Goal: Task Accomplishment & Management: Complete application form

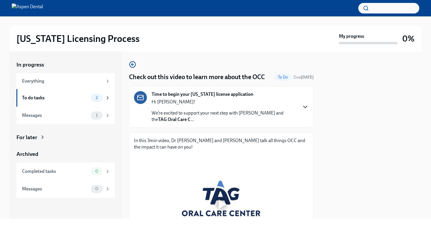
click at [305, 107] on icon "button" at bounding box center [306, 107] width 4 height 2
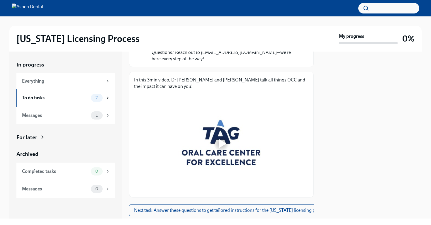
scroll to position [325, 0]
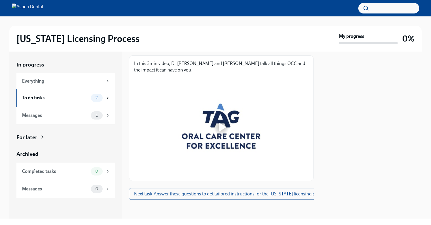
click at [221, 126] on div at bounding box center [223, 127] width 8 height 9
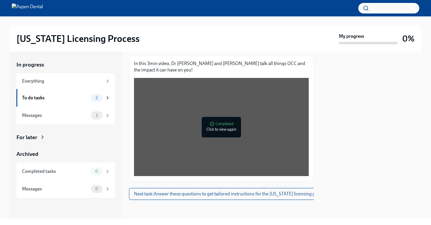
click at [190, 195] on span "Next task : Answer these questions to get tailored instructions for the [US_STA…" at bounding box center [231, 194] width 194 height 6
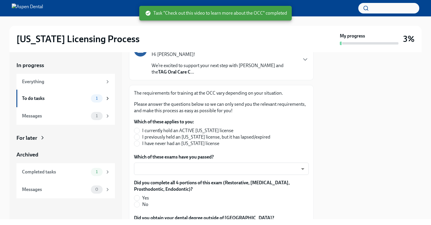
scroll to position [59, 0]
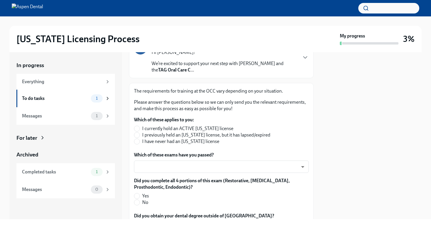
click at [167, 143] on span "I have never had an [US_STATE] license" at bounding box center [180, 142] width 77 height 6
click at [140, 143] on input "I have never had an [US_STATE] license" at bounding box center [136, 141] width 5 height 5
radio input "true"
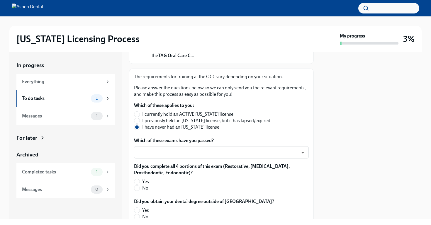
scroll to position [74, 0]
click at [238, 152] on body "[US_STATE] Licensing Process My progress 3% In progress Everything To do tasks …" at bounding box center [215, 112] width 431 height 225
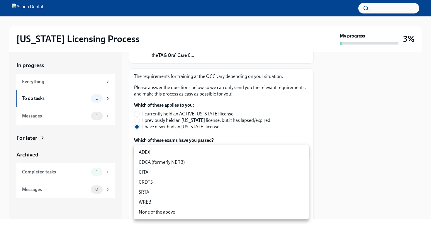
click at [196, 164] on li "CDCA (formerly NERB)" at bounding box center [221, 163] width 175 height 10
type input "nrE-1nMl1"
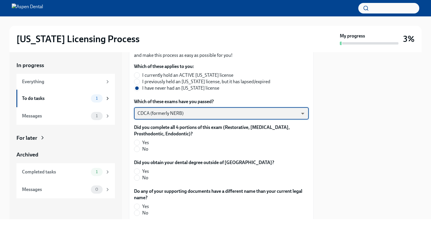
scroll to position [113, 0]
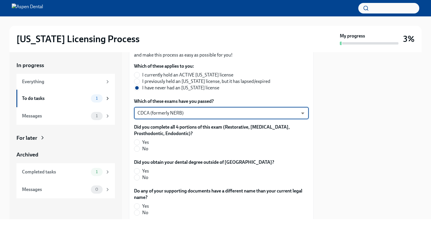
click at [147, 143] on span "Yes" at bounding box center [145, 142] width 7 height 6
click at [140, 143] on input "Yes" at bounding box center [136, 142] width 5 height 5
radio input "true"
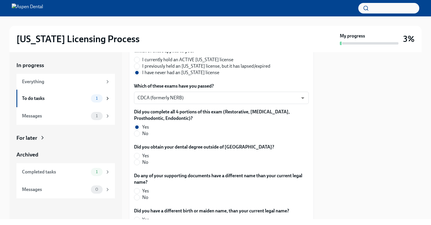
scroll to position [134, 0]
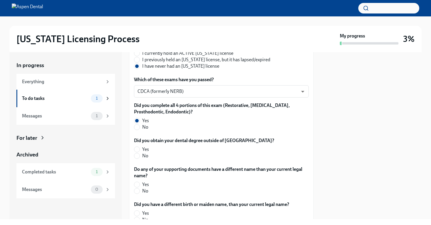
click at [144, 158] on span "No" at bounding box center [145, 156] width 6 height 6
click at [140, 158] on input "No" at bounding box center [136, 155] width 5 height 5
radio input "true"
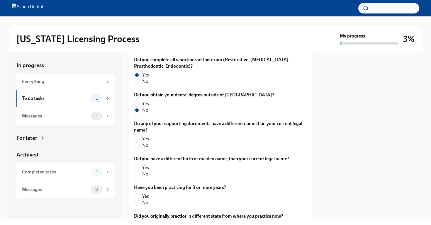
scroll to position [184, 0]
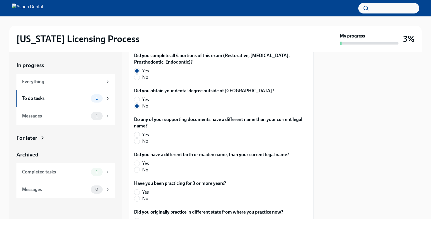
click at [145, 141] on span "No" at bounding box center [145, 141] width 6 height 6
click at [140, 141] on input "No" at bounding box center [136, 141] width 5 height 5
radio input "true"
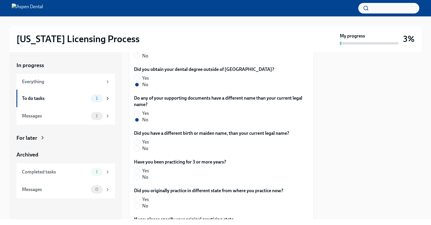
scroll to position [214, 0]
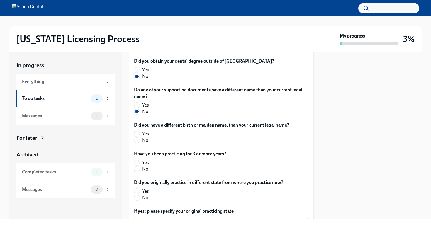
click at [144, 143] on span "No" at bounding box center [145, 140] width 6 height 6
click at [140, 143] on input "No" at bounding box center [136, 140] width 5 height 5
radio input "true"
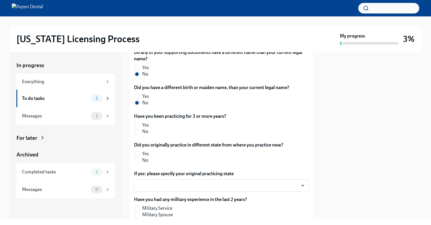
scroll to position [266, 0]
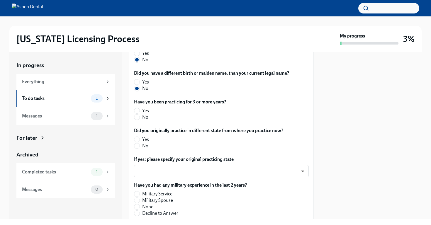
click at [145, 119] on span "No" at bounding box center [145, 117] width 6 height 6
click at [140, 119] on input "No" at bounding box center [136, 117] width 5 height 5
radio input "true"
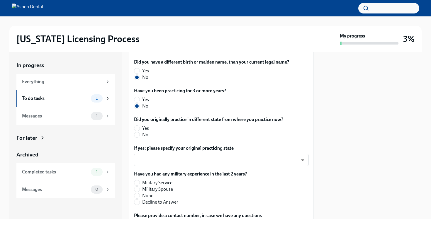
scroll to position [281, 0]
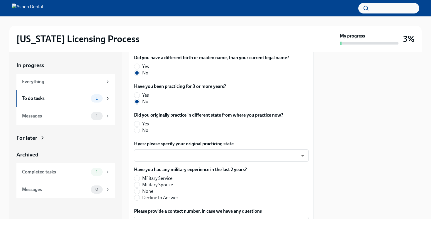
click at [145, 131] on span "No" at bounding box center [145, 130] width 6 height 6
click at [140, 131] on input "No" at bounding box center [136, 130] width 5 height 5
radio input "true"
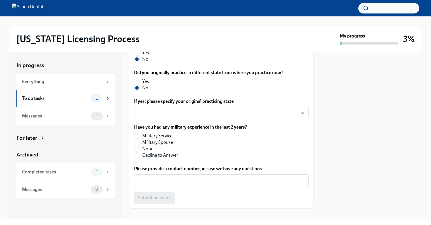
scroll to position [332, 0]
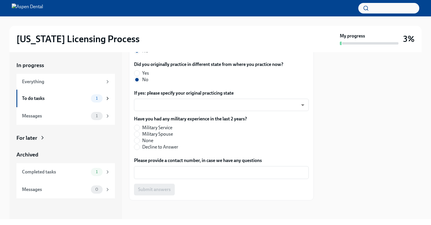
click at [148, 140] on span "None" at bounding box center [147, 141] width 11 height 6
click at [140, 140] on input "None" at bounding box center [136, 140] width 5 height 5
radio input "true"
click at [163, 171] on textarea "Please provide a contact number, in case we have any questions" at bounding box center [222, 172] width 168 height 7
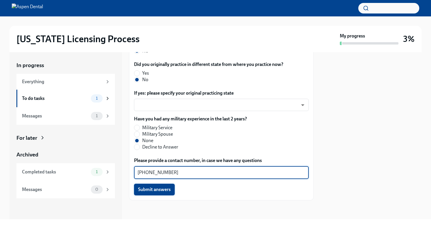
type textarea "[PHONE_NUMBER]"
click at [165, 190] on span "Submit answers" at bounding box center [154, 190] width 33 height 6
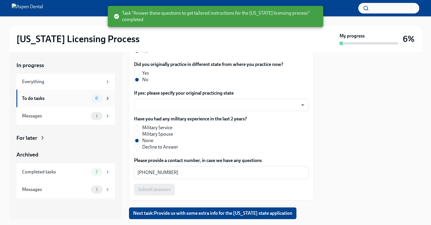
click at [73, 96] on div "To do tasks" at bounding box center [55, 98] width 67 height 6
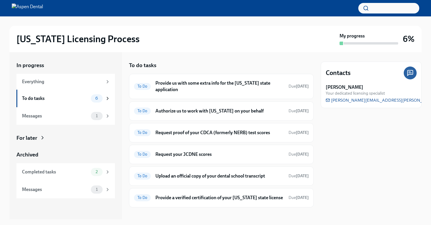
scroll to position [13, 0]
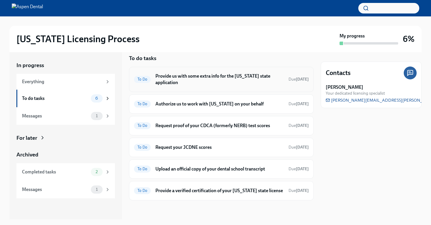
click at [223, 76] on h6 "Provide us with some extra info for the [US_STATE] state application" at bounding box center [220, 79] width 129 height 13
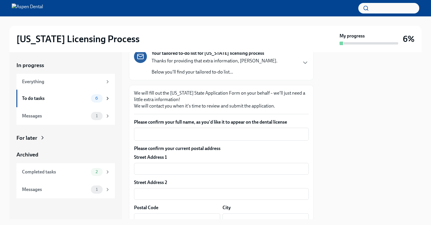
scroll to position [52, 0]
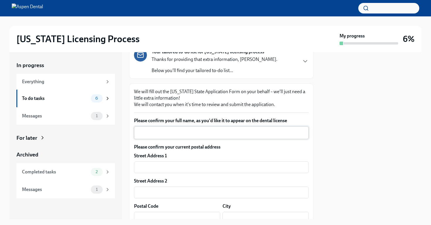
click at [202, 135] on textarea "Please confirm your full name, as you'd like it to appear on the dental license" at bounding box center [222, 132] width 168 height 7
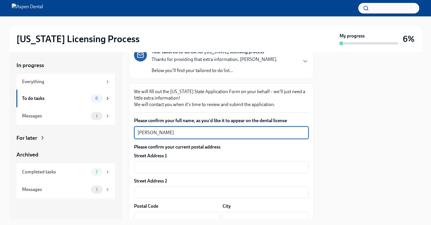
type textarea "[PERSON_NAME]"
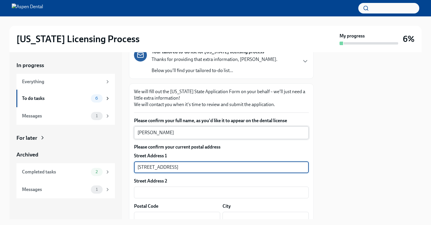
type input "[STREET_ADDRESS]"
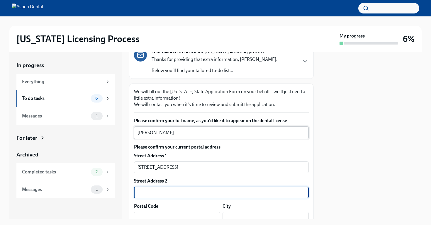
scroll to position [56, 0]
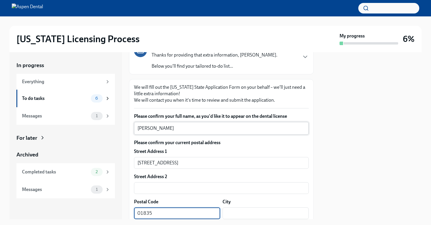
type input "01835"
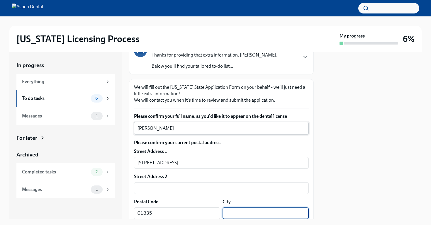
scroll to position [1, 0]
type input "Haverhill"
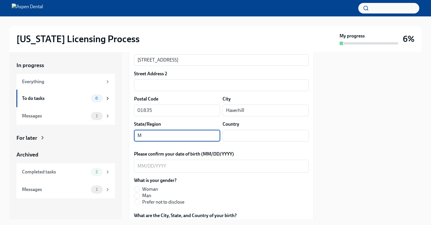
scroll to position [0, 0]
type input "MA"
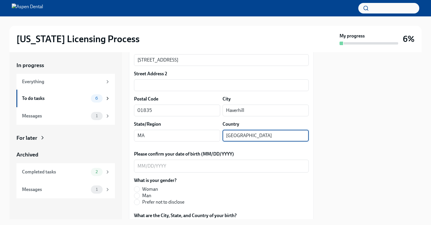
type input "[GEOGRAPHIC_DATA]"
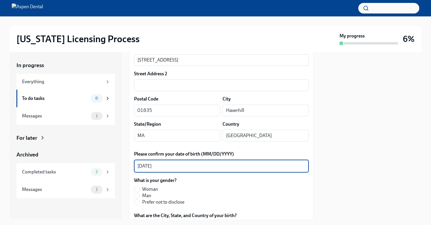
type textarea "[DATE]"
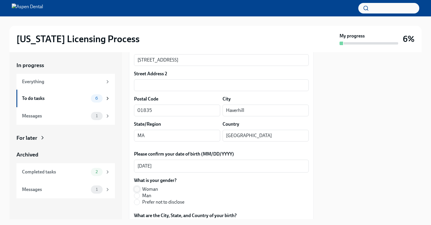
click at [137, 191] on input "Woman" at bounding box center [136, 189] width 5 height 5
radio input "true"
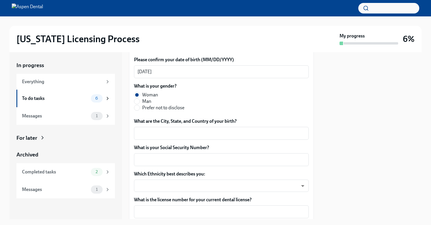
scroll to position [259, 0]
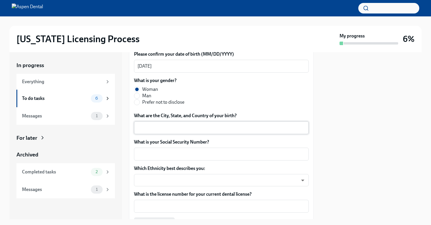
click at [162, 131] on textarea "What are the City, State, and Country of your birth?" at bounding box center [222, 127] width 168 height 7
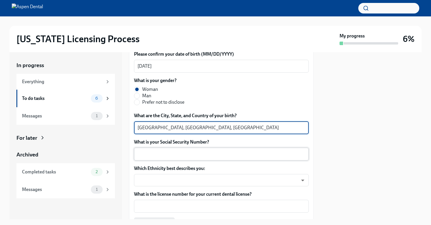
type textarea "[GEOGRAPHIC_DATA], [GEOGRAPHIC_DATA], [GEOGRAPHIC_DATA]"
click at [171, 153] on textarea "What is your Social Security Number?" at bounding box center [222, 154] width 168 height 7
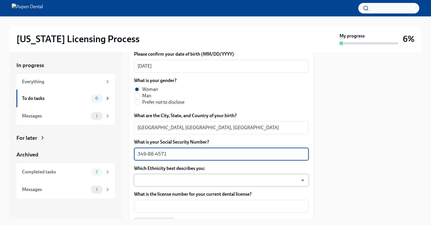
type textarea "349-88-4571"
click at [174, 181] on body "[US_STATE] Licensing Process My progress 6% In progress Everything To do tasks …" at bounding box center [215, 112] width 431 height 225
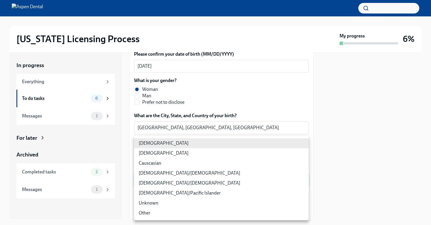
click at [175, 173] on li "[DEMOGRAPHIC_DATA]/[DEMOGRAPHIC_DATA]" at bounding box center [221, 173] width 175 height 10
type input "RBIs4u0Gt"
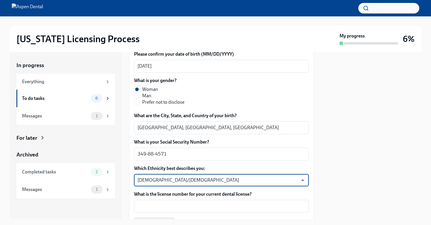
click at [340, 119] on div at bounding box center [371, 135] width 101 height 167
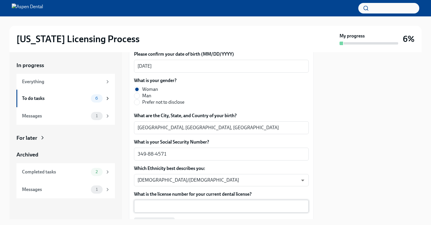
click at [180, 210] on div "x ​" at bounding box center [221, 206] width 175 height 13
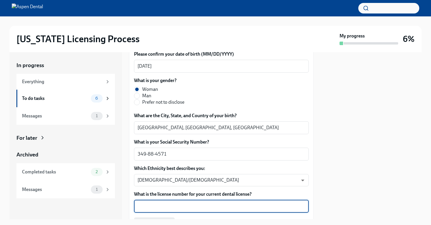
paste textarea "05268"
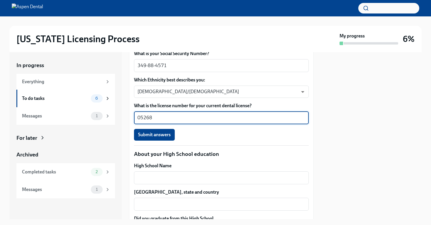
scroll to position [351, 0]
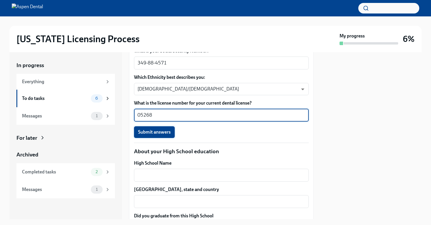
type textarea "05268"
click at [162, 134] on span "Submit answers" at bounding box center [154, 132] width 33 height 6
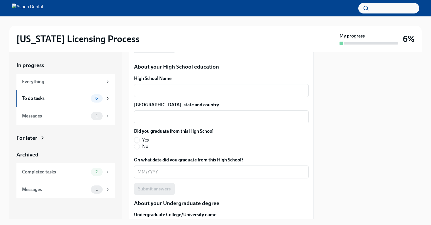
scroll to position [436, 0]
click at [173, 88] on textarea "High School Name" at bounding box center [222, 90] width 168 height 7
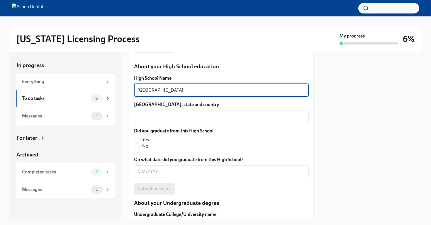
type textarea "[GEOGRAPHIC_DATA]"
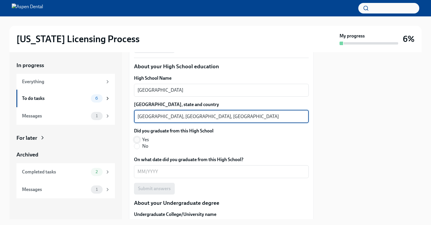
type textarea "[GEOGRAPHIC_DATA], [GEOGRAPHIC_DATA], [GEOGRAPHIC_DATA]"
click at [138, 139] on input "Yes" at bounding box center [136, 139] width 5 height 5
radio input "true"
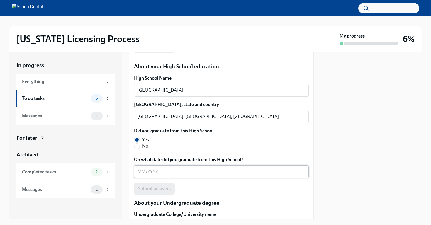
click at [142, 171] on textarea "On what date did you graduate from this High School?" at bounding box center [222, 171] width 168 height 7
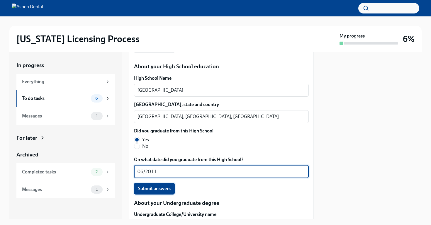
type textarea "06/2011"
click at [153, 190] on span "Submit answers" at bounding box center [154, 189] width 33 height 6
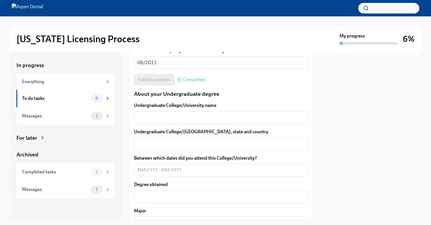
scroll to position [555, 0]
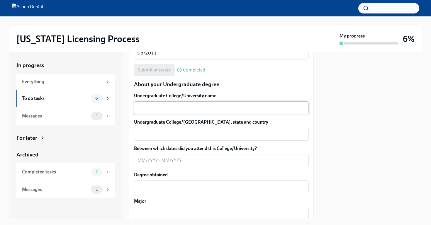
click at [201, 108] on textarea "Undergraduate College/University name" at bounding box center [222, 107] width 168 height 7
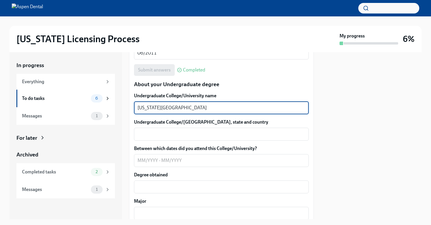
type textarea "[US_STATE][GEOGRAPHIC_DATA]"
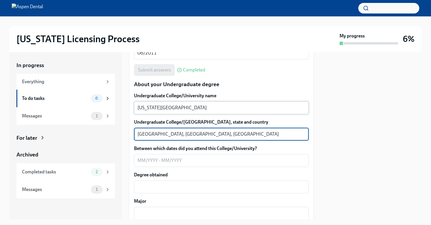
type textarea "[GEOGRAPHIC_DATA], [GEOGRAPHIC_DATA], [GEOGRAPHIC_DATA]"
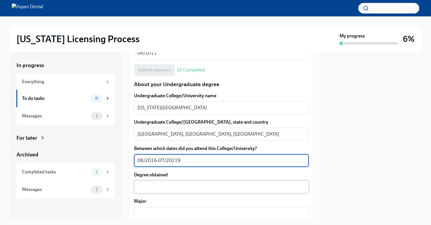
type textarea "08/2016-07/20219"
click at [240, 187] on textarea "Degree obtained" at bounding box center [222, 187] width 168 height 7
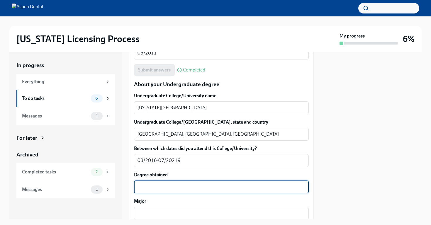
paste textarea "Bachelor of Arts in Liberal Studies with a Concentration in Health and Human Co…"
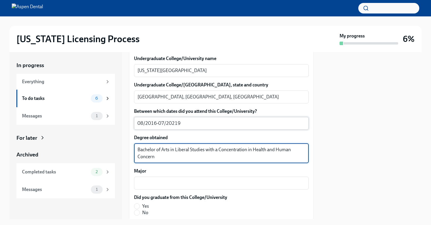
scroll to position [592, 0]
drag, startPoint x: 158, startPoint y: 159, endPoint x: 135, endPoint y: 149, distance: 24.9
click at [135, 149] on div "Bachelor of Arts in Liberal Studies with a Concentration in Health and Human Co…" at bounding box center [221, 153] width 175 height 20
click at [176, 151] on textarea "Bachelor of Arts in Liberal Studies with a Concentration in Health and Human Co…" at bounding box center [222, 153] width 168 height 14
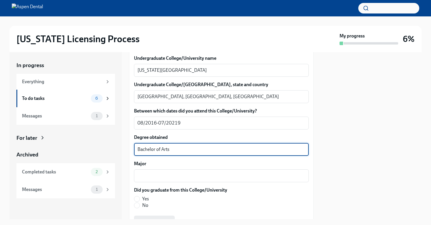
type textarea "Bachelor of Arts"
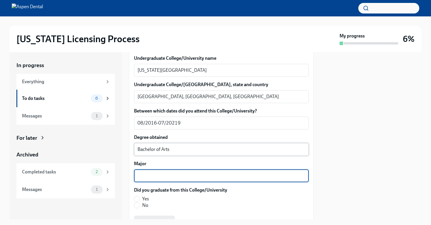
paste textarea "Liberal Studies with a Concentration in Health and Human Concern"
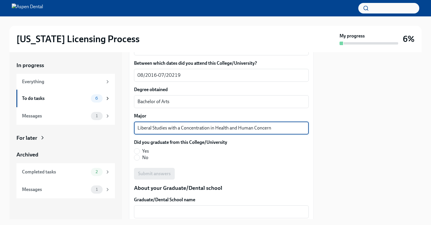
scroll to position [641, 0]
type textarea "Liberal Studies with a Concentration in Health and Human Concern"
click at [137, 150] on input "Yes" at bounding box center [136, 150] width 5 height 5
radio input "true"
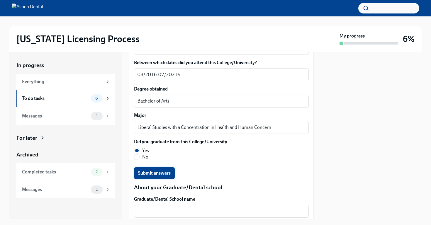
click at [156, 174] on span "Submit answers" at bounding box center [154, 174] width 33 height 6
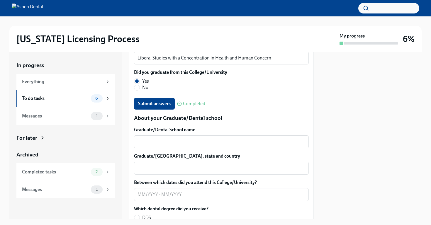
scroll to position [716, 0]
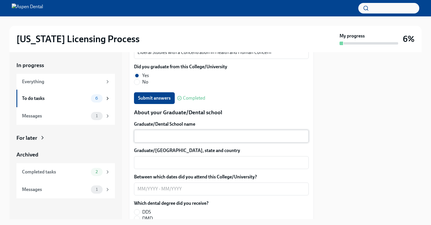
click at [165, 137] on textarea "Graduate/Dental School name" at bounding box center [222, 136] width 168 height 7
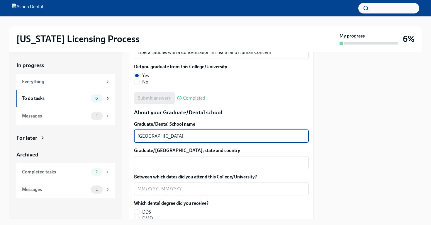
type textarea "[GEOGRAPHIC_DATA]"
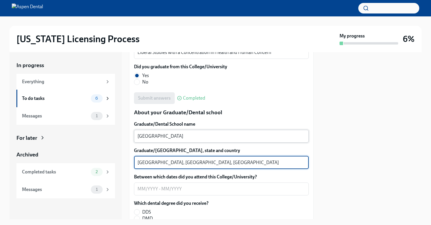
type textarea "[GEOGRAPHIC_DATA], [GEOGRAPHIC_DATA], [GEOGRAPHIC_DATA]"
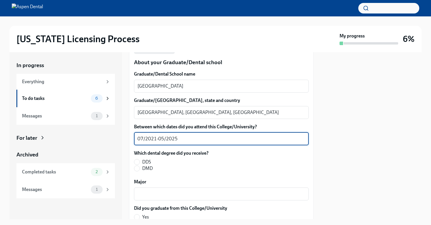
scroll to position [781, 0]
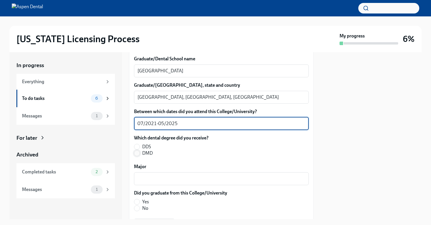
type textarea "07/2021-05/2025"
click at [139, 153] on input "DMD" at bounding box center [136, 153] width 5 height 5
radio input "true"
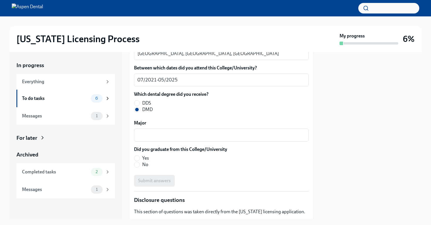
scroll to position [839, 0]
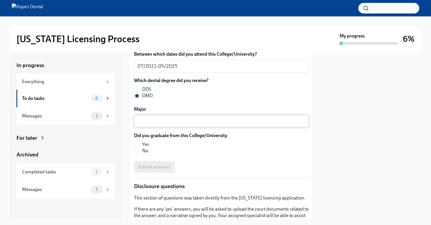
click at [161, 123] on textarea "Major" at bounding box center [222, 121] width 168 height 7
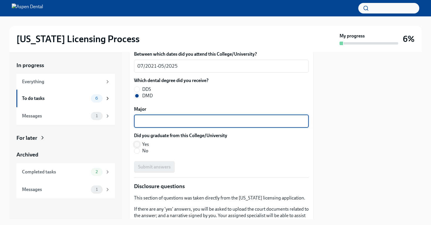
click at [139, 145] on input "Yes" at bounding box center [136, 144] width 5 height 5
radio input "true"
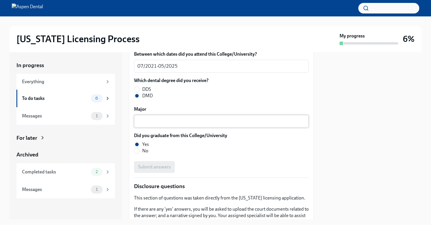
click at [157, 124] on textarea "Major" at bounding box center [222, 121] width 168 height 7
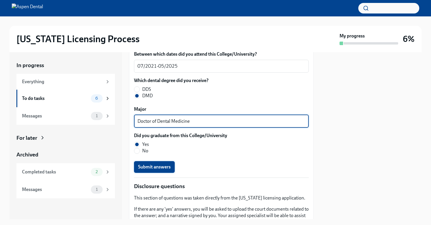
type textarea "Doctor of Dental Medicine"
click at [163, 164] on button "Submit answers" at bounding box center [154, 167] width 41 height 12
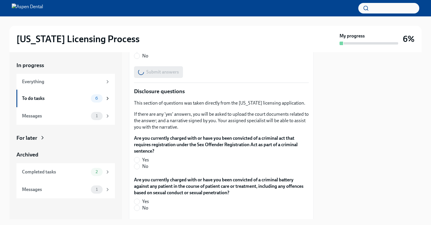
scroll to position [934, 0]
click at [139, 167] on input "No" at bounding box center [136, 166] width 5 height 5
radio input "true"
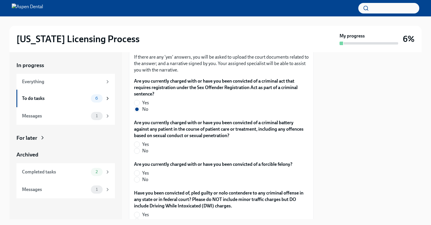
scroll to position [993, 0]
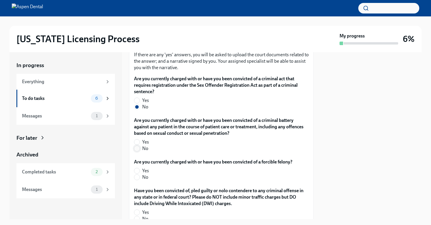
click at [139, 150] on input "No" at bounding box center [136, 148] width 5 height 5
radio input "true"
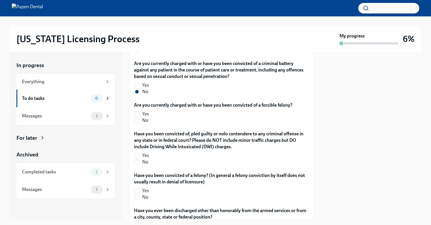
scroll to position [1059, 0]
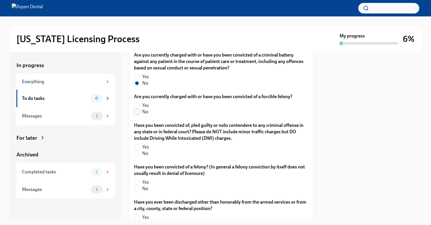
click at [139, 112] on input "No" at bounding box center [136, 111] width 5 height 5
radio input "true"
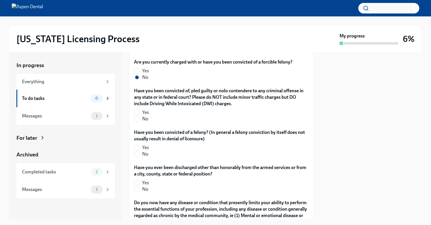
scroll to position [1094, 0]
click at [142, 111] on span "Yes" at bounding box center [145, 112] width 7 height 6
click at [140, 111] on input "Yes" at bounding box center [136, 111] width 5 height 5
radio input "true"
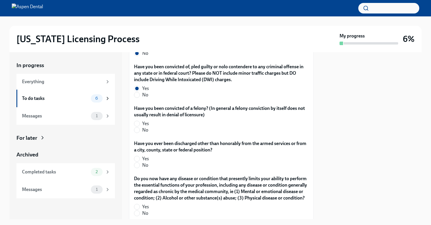
scroll to position [1118, 0]
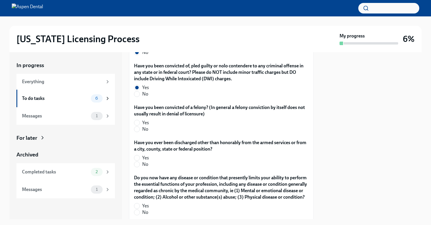
click at [141, 130] on label "No" at bounding box center [219, 129] width 170 height 6
click at [140, 130] on input "No" at bounding box center [136, 129] width 5 height 5
radio input "true"
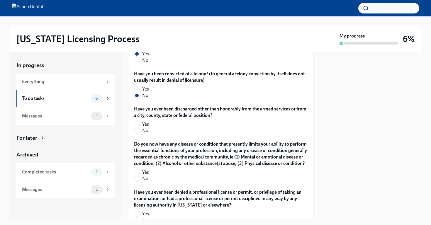
scroll to position [1157, 0]
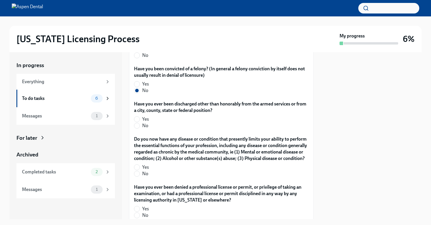
click at [144, 126] on span "No" at bounding box center [145, 126] width 6 height 6
click at [140, 126] on input "No" at bounding box center [136, 125] width 5 height 5
radio input "true"
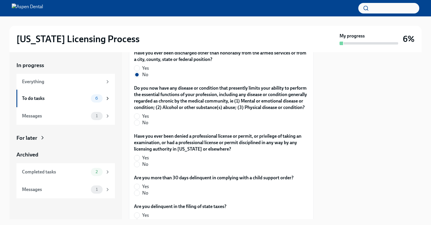
scroll to position [1209, 0]
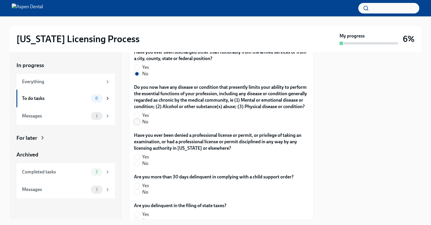
click at [138, 125] on input "No" at bounding box center [136, 121] width 5 height 5
radio input "true"
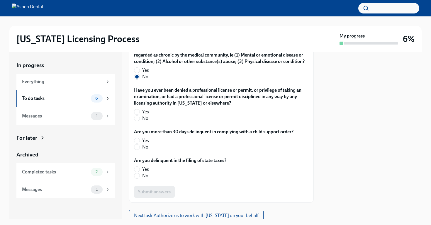
scroll to position [1255, 0]
click at [141, 121] on label "No" at bounding box center [219, 118] width 170 height 6
click at [140, 121] on input "No" at bounding box center [136, 118] width 5 height 5
radio input "true"
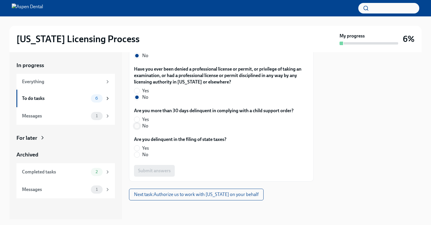
click at [138, 126] on input "No" at bounding box center [136, 126] width 5 height 5
radio input "true"
click at [139, 156] on input "No" at bounding box center [136, 154] width 5 height 5
radio input "true"
click at [152, 172] on span "Submit answers" at bounding box center [154, 171] width 33 height 6
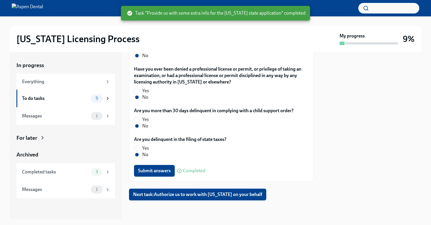
click at [200, 199] on button "Next task : Authorize us to work with [US_STATE] on your behalf" at bounding box center [197, 195] width 137 height 12
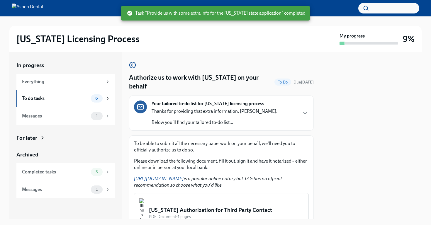
click at [288, 101] on div "Your tailored to-do list for [US_STATE] licensing process Thanks for providing …" at bounding box center [221, 113] width 175 height 25
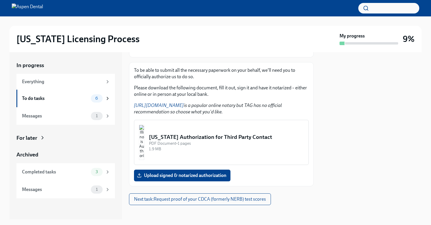
scroll to position [245, 0]
click at [231, 141] on div "[US_STATE] Authorization for Third Party Contact" at bounding box center [226, 137] width 155 height 8
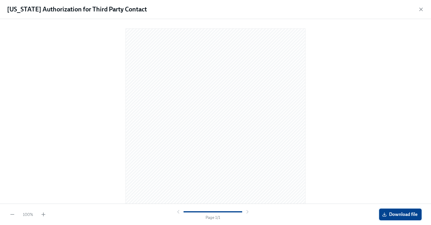
click at [388, 214] on span "Download file" at bounding box center [401, 215] width 34 height 6
click at [396, 214] on span "Download file" at bounding box center [401, 215] width 34 height 6
click at [423, 9] on icon "button" at bounding box center [421, 9] width 6 height 6
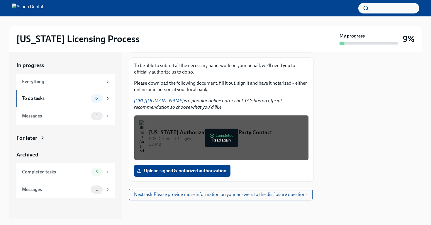
scroll to position [281, 0]
click at [184, 172] on span "Upload signed & notarized authorization" at bounding box center [182, 171] width 88 height 6
click at [0, 0] on input "Upload signed & notarized authorization" at bounding box center [0, 0] width 0 height 0
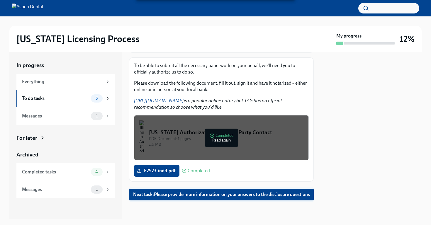
click at [154, 195] on span "Next task : Please provide more information on your answers to the disclosure q…" at bounding box center [221, 195] width 177 height 6
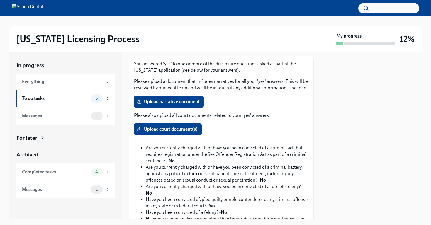
scroll to position [43, 0]
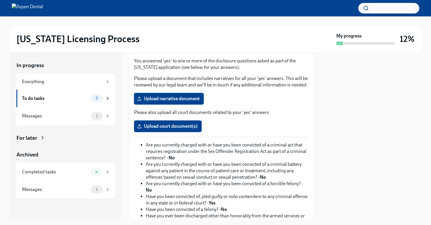
click at [183, 101] on span "Upload narrative document" at bounding box center [169, 99] width 62 height 6
click at [0, 0] on input "Upload narrative document" at bounding box center [0, 0] width 0 height 0
click at [180, 99] on span "Upload narrative document" at bounding box center [169, 99] width 62 height 6
click at [0, 0] on input "Upload narrative document" at bounding box center [0, 0] width 0 height 0
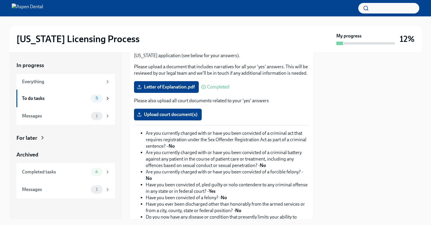
scroll to position [46, 0]
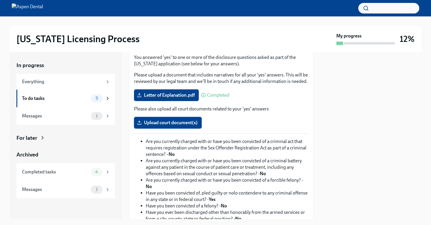
click at [171, 126] on label "Upload court document(s)" at bounding box center [168, 123] width 68 height 12
click at [0, 0] on input "Upload court document(s)" at bounding box center [0, 0] width 0 height 0
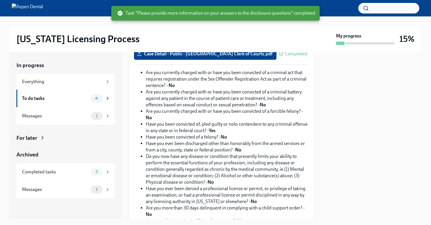
scroll to position [163, 0]
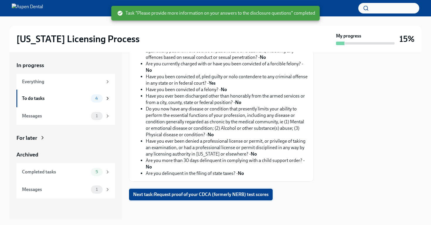
click at [174, 196] on span "Next task : Request proof of your CDCA (formerly NERB) test scores" at bounding box center [201, 195] width 136 height 6
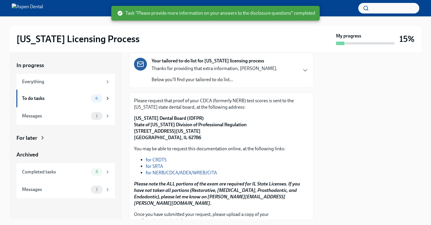
scroll to position [43, 0]
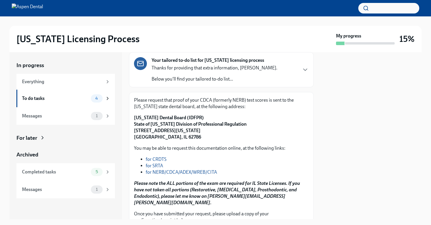
click at [277, 73] on div "Your tailored to-do list for [US_STATE] licensing process Thanks for providing …" at bounding box center [221, 69] width 175 height 25
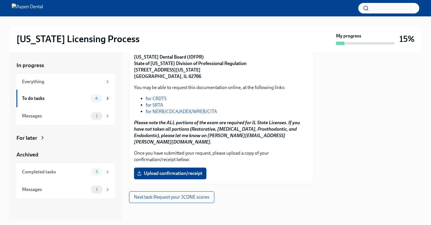
scroll to position [274, 0]
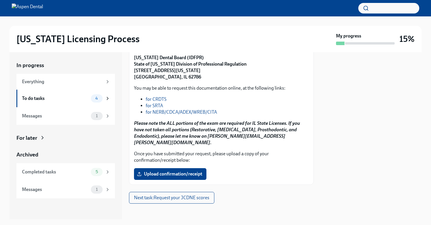
click at [179, 115] on link "for NERB/CDCA/ADEX/WREB/CITA" at bounding box center [181, 112] width 71 height 6
click at [165, 115] on link "for NERB/CDCA/ADEX/WREB/CITA" at bounding box center [181, 112] width 71 height 6
click at [181, 80] on strong "[US_STATE] Dental Board (IDFPR) State of [US_STATE] Division of Professional Re…" at bounding box center [190, 67] width 113 height 25
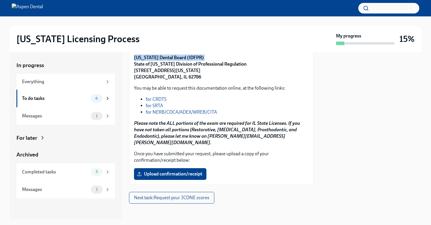
copy strong "[US_STATE] Dental Board (IDFPR)"
click at [164, 80] on strong "[US_STATE] Dental Board (IDFPR) State of [US_STATE] Division of Professional Re…" at bounding box center [190, 67] width 113 height 25
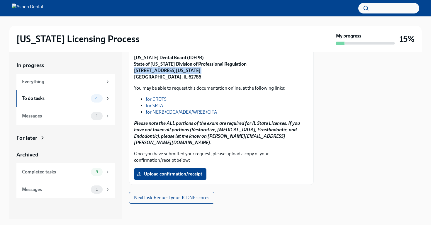
copy strong "[STREET_ADDRESS][US_STATE]"
click at [168, 80] on strong "[US_STATE] Dental Board (IDFPR) State of [US_STATE] Division of Professional Re…" at bounding box center [190, 67] width 113 height 25
copy strong "62786"
click at [156, 80] on strong "[US_STATE] Dental Board (IDFPR) State of [US_STATE] Division of Professional Re…" at bounding box center [190, 67] width 113 height 25
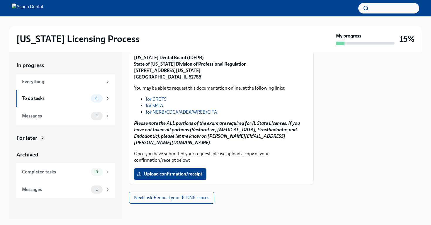
click at [156, 80] on strong "[US_STATE] Dental Board (IDFPR) State of [US_STATE] Division of Professional Re…" at bounding box center [190, 67] width 113 height 25
copy strong "State of [US_STATE] Division of Professional Regulation"
click at [175, 177] on span "Upload confirmation/receipt" at bounding box center [170, 174] width 64 height 6
click at [0, 0] on input "Upload confirmation/receipt" at bounding box center [0, 0] width 0 height 0
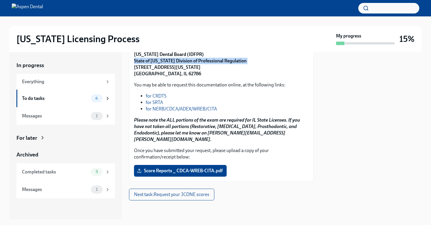
scroll to position [312, 0]
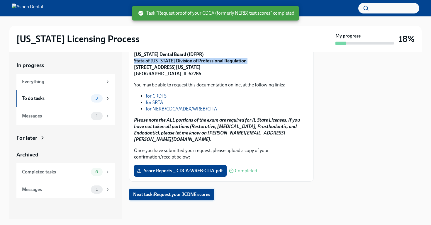
click at [163, 195] on span "Next task : Request your JCDNE scores" at bounding box center [171, 195] width 77 height 6
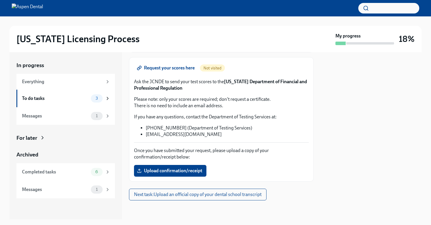
scroll to position [274, 0]
click at [158, 89] on p "Ask the JCNDE to send your test scores to the [US_STATE] Department of Financia…" at bounding box center [221, 85] width 175 height 13
copy p "JCNDE"
click at [190, 177] on label "Upload confirmation/receipt" at bounding box center [170, 171] width 72 height 12
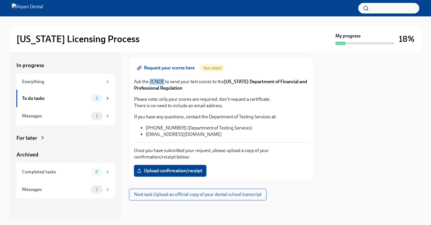
click at [0, 0] on input "Upload confirmation/receipt" at bounding box center [0, 0] width 0 height 0
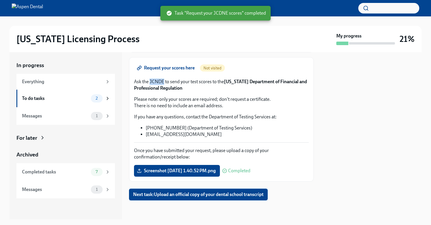
click at [153, 195] on span "Next task : Upload an official copy of your dental school transcript" at bounding box center [198, 195] width 131 height 6
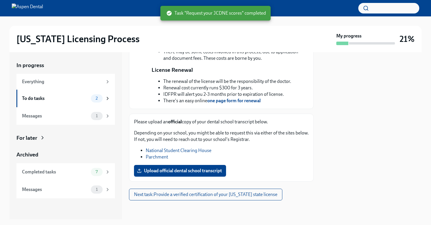
scroll to position [233, 0]
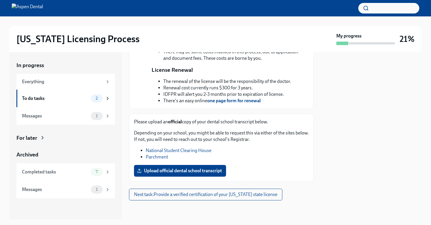
click at [159, 158] on link "Parchment" at bounding box center [157, 157] width 22 height 6
click at [173, 153] on link "National Student Clearing House" at bounding box center [179, 151] width 66 height 6
click at [160, 156] on link "Parchment" at bounding box center [157, 157] width 22 height 6
click at [62, 99] on div "To do tasks" at bounding box center [55, 98] width 67 height 6
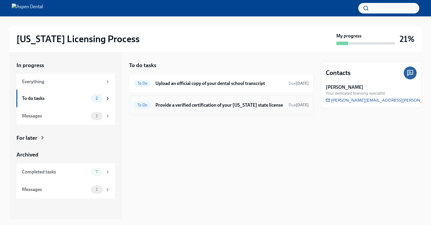
click at [213, 109] on h6 "Provide a verified certification of your [US_STATE] state license" at bounding box center [220, 105] width 129 height 6
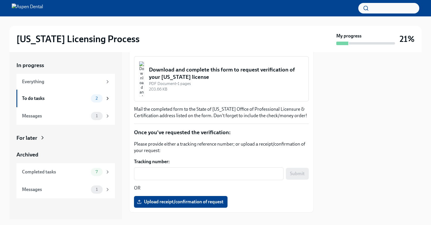
scroll to position [88, 0]
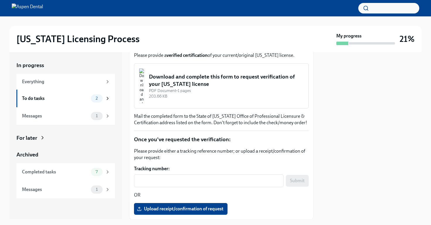
click at [183, 85] on div "Download and complete this form to request verification of your [US_STATE] lice…" at bounding box center [226, 80] width 155 height 15
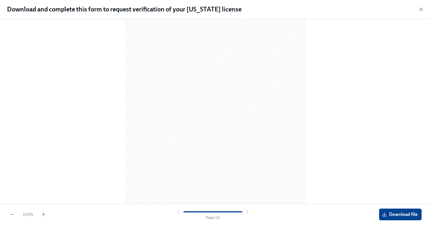
scroll to position [58, 0]
click at [396, 213] on span "Download file" at bounding box center [401, 215] width 34 height 6
click at [421, 6] on icon "button" at bounding box center [421, 9] width 6 height 6
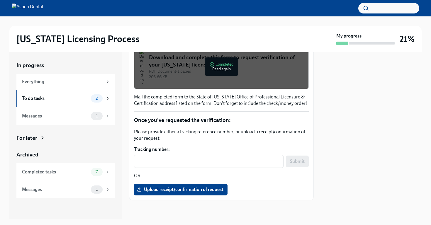
scroll to position [114, 0]
click at [56, 92] on div "To do tasks 2" at bounding box center [65, 99] width 99 height 18
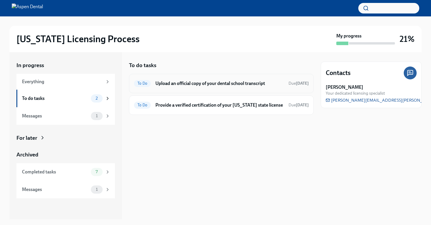
click at [201, 86] on h6 "Upload an official copy of your dental school transcript" at bounding box center [220, 83] width 129 height 6
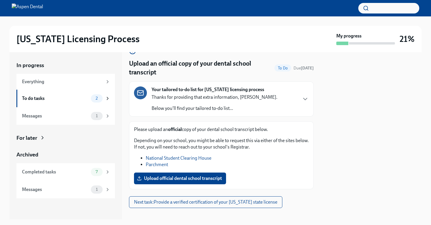
scroll to position [20, 0]
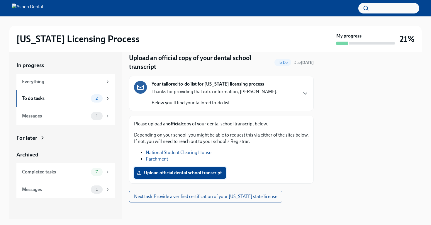
click at [181, 174] on span "Upload official dental school transcript" at bounding box center [180, 173] width 84 height 6
click at [0, 0] on input "Upload official dental school transcript" at bounding box center [0, 0] width 0 height 0
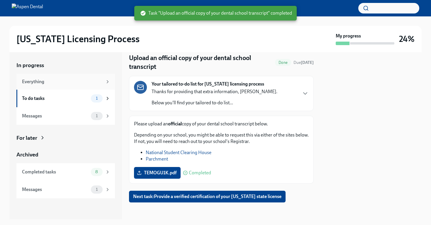
click at [73, 83] on div "Everything" at bounding box center [62, 82] width 81 height 6
